Goal: Find specific page/section: Find specific page/section

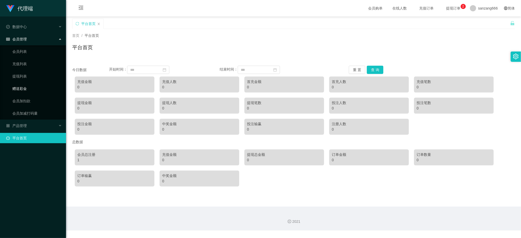
click at [28, 90] on link "赠送彩金" at bounding box center [37, 89] width 50 height 10
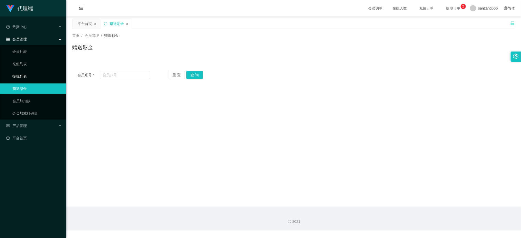
click at [20, 75] on link "提现列表" at bounding box center [37, 76] width 50 height 10
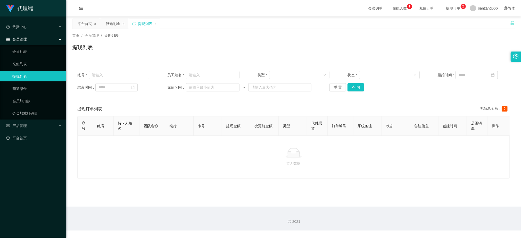
click at [23, 40] on span "会员管理" at bounding box center [16, 39] width 21 height 4
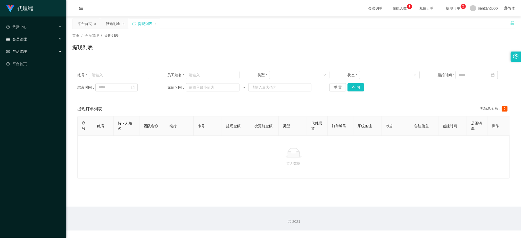
click at [26, 53] on div "产品管理" at bounding box center [33, 51] width 66 height 10
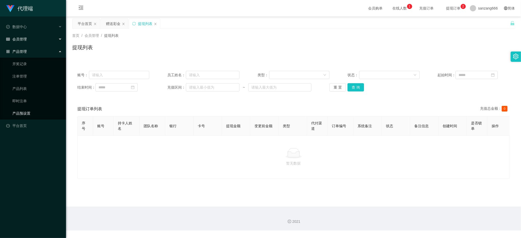
click at [21, 110] on link "产品预设置" at bounding box center [37, 113] width 50 height 10
